Goal: Check status

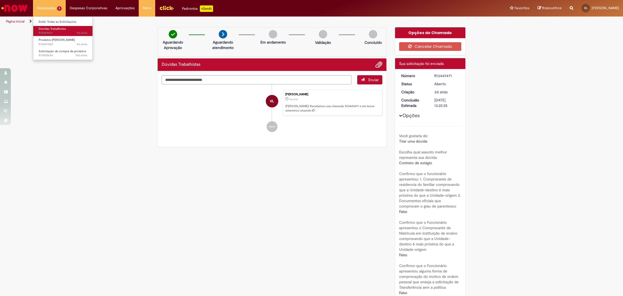
click at [57, 27] on span "Dúvidas Trabalhistas" at bounding box center [52, 29] width 27 height 4
click at [58, 14] on li "Requisições 3 Exibir Todas as Solicitações Dúvidas Trabalhistas 3d atrás 3 dias…" at bounding box center [49, 8] width 33 height 16
click at [61, 24] on link "Exibir Todas as Solicitações" at bounding box center [62, 22] width 59 height 6
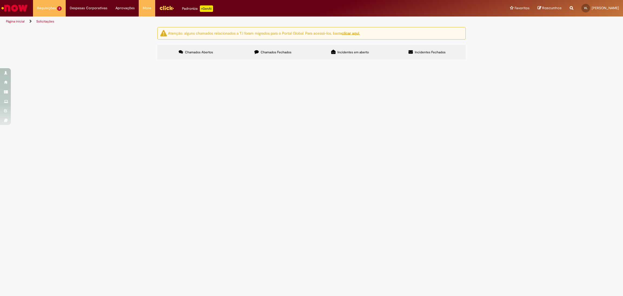
click at [264, 52] on span "Chamados Fechados" at bounding box center [276, 52] width 31 height 4
click at [0, 0] on span "Movimentação / Transferência de Funcionários" at bounding box center [0, 0] width 0 height 0
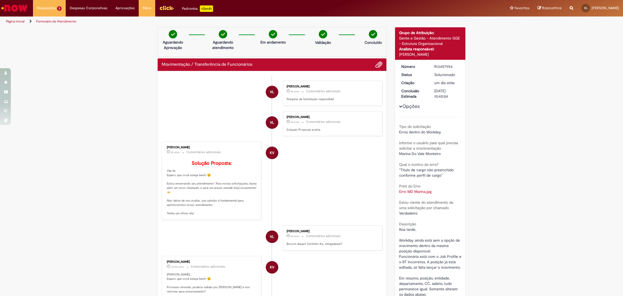
drag, startPoint x: 452, startPoint y: 65, endPoint x: 424, endPoint y: 67, distance: 27.9
click at [424, 64] on dl "Número R13457954 Status Solucionado Criação um dia atrás um dia atrás Conclusão…" at bounding box center [430, 64] width 67 height 0
copy dl "Número R13457954"
